Goal: Task Accomplishment & Management: Manage account settings

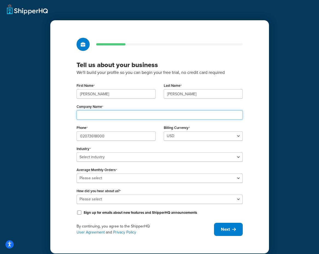
click at [107, 115] on input "Company Name" at bounding box center [160, 114] width 166 height 9
type input "Ceremony of Roses"
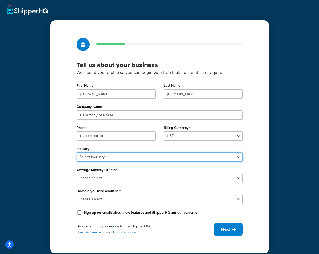
click at [120, 155] on select "Select industry Automotive Adult Agriculture Alcohol, Tobacco & CBD Arts & Craf…" at bounding box center [160, 156] width 166 height 9
select select "7"
click at [77, 152] on select "Select industry Automotive Adult Agriculture Alcohol, Tobacco & CBD Arts & Craf…" at bounding box center [160, 156] width 166 height 9
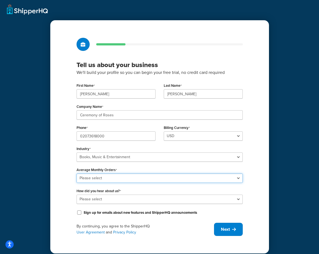
click at [106, 177] on select "Please select 0-500 501-1,000 1,001-10,000 10,001-20,000 Over 20,000" at bounding box center [160, 177] width 166 height 9
select select "5"
click at [77, 173] on select "Please select 0-500 501-1,000 1,001-10,000 10,001-20,000 Over 20,000" at bounding box center [160, 177] width 166 height 9
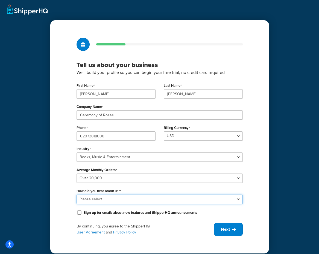
click at [110, 199] on select "Please select Online Search App Store or Marketplace Listing Referred by Agency…" at bounding box center [160, 198] width 166 height 9
select select "1"
click at [77, 194] on select "Please select Online Search App Store or Marketplace Listing Referred by Agency…" at bounding box center [160, 198] width 166 height 9
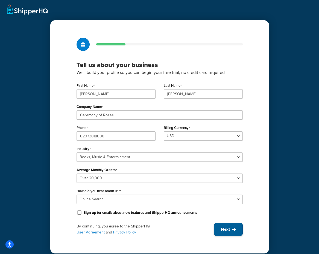
click at [225, 227] on span "Next" at bounding box center [225, 229] width 9 height 6
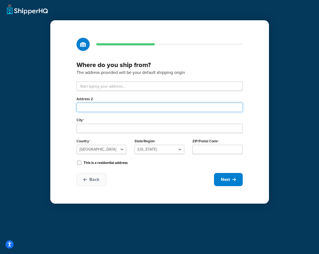
click at [115, 107] on input "Address 2" at bounding box center [160, 107] width 166 height 9
type input "Unit 1 Blue Ribbon"
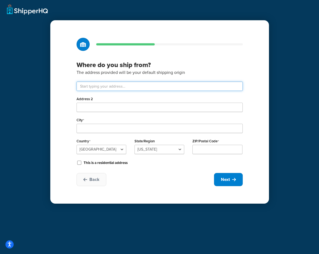
click at [145, 87] on input "text" at bounding box center [160, 85] width 166 height 9
paste input "Unit 1 Blue Ribbon"
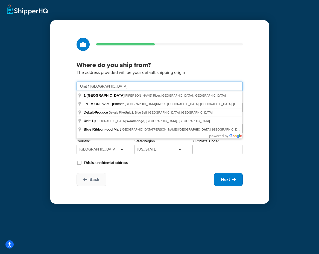
type input "Unit 1 Blue Ribbon Park"
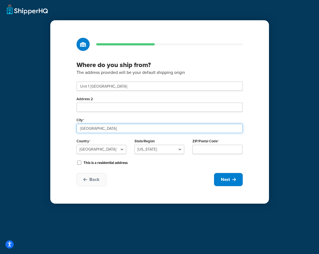
type input "Coventry"
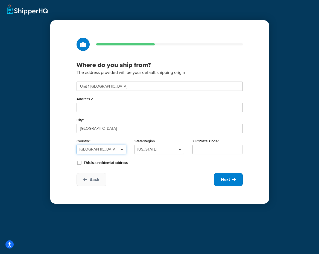
select select "1226"
type input "CV6 5RE"
click at [266, 153] on div "Where do you ship from? The address provided will be your default shipping orig…" at bounding box center [159, 111] width 219 height 183
click at [239, 178] on button "Next" at bounding box center [228, 179] width 29 height 13
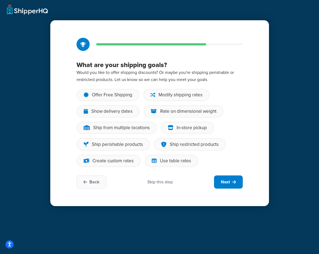
click at [165, 182] on div "Skip this step" at bounding box center [159, 182] width 25 height 6
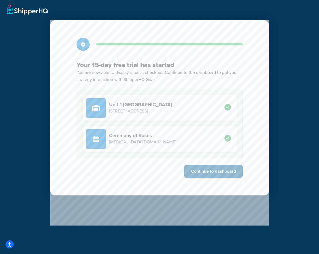
click at [217, 168] on button "Continue to dashboard" at bounding box center [213, 171] width 59 height 13
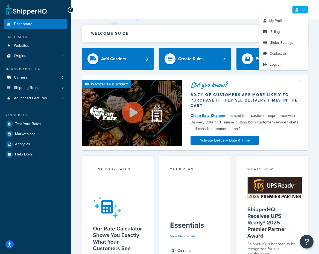
click at [303, 9] on link at bounding box center [300, 9] width 16 height 8
click at [288, 44] on span "Global Settings" at bounding box center [281, 42] width 23 height 5
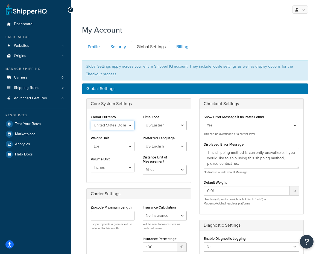
click at [102, 123] on select "United States Dollar Euro British Pound Australian Dollar Canadian Dollar Japan…" at bounding box center [113, 125] width 44 height 9
select select "GBP"
click at [91, 121] on select "United States Dollar Euro British Pound Australian Dollar Canadian Dollar Japan…" at bounding box center [113, 125] width 44 height 9
click at [162, 123] on select "US/Hawaii US/Alaska US/Pacific US/Central US/Mountain US/Eastern US/Arizona Afr…" at bounding box center [165, 125] width 44 height 9
select select "GMT"
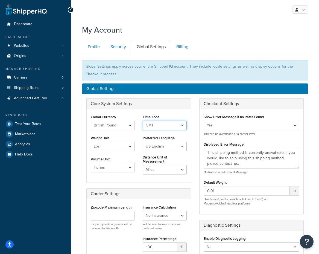
click at [143, 121] on select "US/Hawaii US/Alaska US/Pacific US/Central US/Mountain US/Eastern US/Arizona Afr…" at bounding box center [165, 125] width 44 height 9
click at [117, 146] on select "Lbs Kgs" at bounding box center [113, 146] width 44 height 9
select select "kg"
click at [91, 142] on select "Lbs Kgs" at bounding box center [113, 146] width 44 height 9
click at [164, 145] on select "US English British English" at bounding box center [165, 146] width 44 height 9
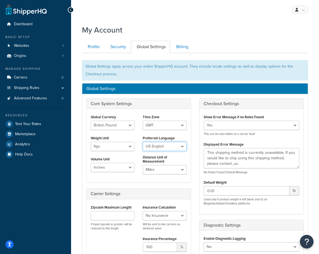
select select "en-GB"
click at [143, 142] on select "US English British English" at bounding box center [165, 146] width 44 height 9
click at [129, 164] on select "Inches Centimetres Feet Yards Metres" at bounding box center [113, 167] width 44 height 9
click at [111, 164] on select "Inches Centimetres Feet Yards Metres" at bounding box center [113, 167] width 44 height 9
select select "m"
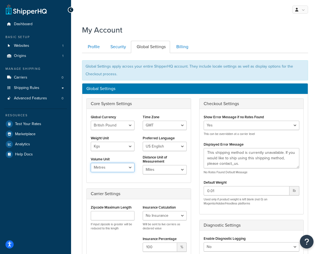
click at [91, 163] on select "Inches Centimetres Feet Yards Metres" at bounding box center [113, 167] width 44 height 9
click at [155, 168] on select "Miles Kilometers" at bounding box center [165, 169] width 44 height 9
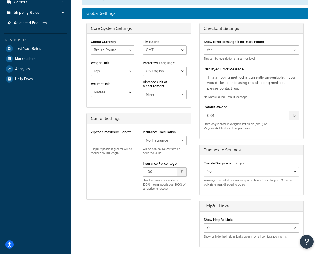
scroll to position [155, 0]
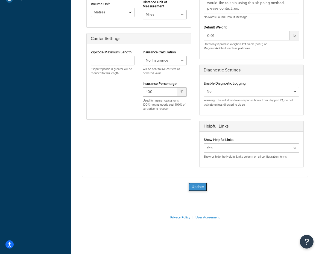
click at [195, 185] on button "Update" at bounding box center [197, 186] width 19 height 9
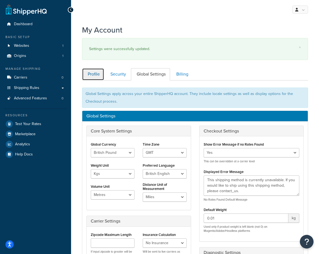
click at [92, 77] on link "Profile" at bounding box center [93, 74] width 22 height 12
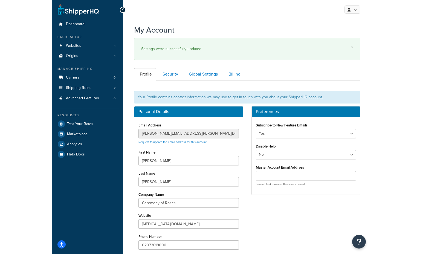
scroll to position [80, 0]
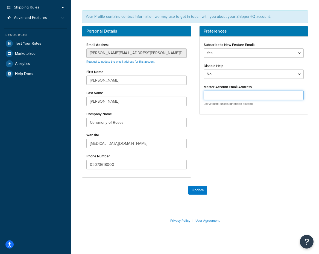
click at [236, 100] on input "Master Account Email Address" at bounding box center [254, 95] width 100 height 9
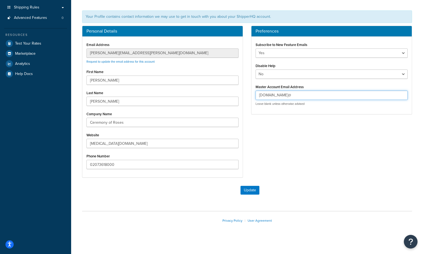
click at [319, 95] on input "kontraband-smuk.myshopify.com@" at bounding box center [331, 95] width 152 height 9
type input "kontraband-smuk.myshopify.com@shopify.com"
drag, startPoint x: 348, startPoint y: 94, endPoint x: 233, endPoint y: 92, distance: 115.2
click at [230, 92] on div "Personal Details Email Address sean.kennedy@ceremonyofroses.com Request to upda…" at bounding box center [247, 104] width 338 height 157
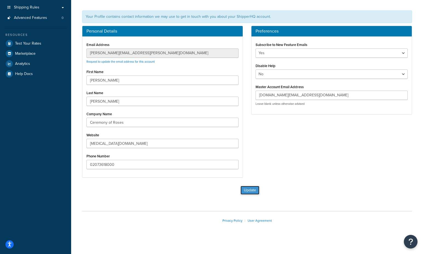
click at [252, 191] on button "Update" at bounding box center [249, 190] width 19 height 9
